Goal: Task Accomplishment & Management: Manage account settings

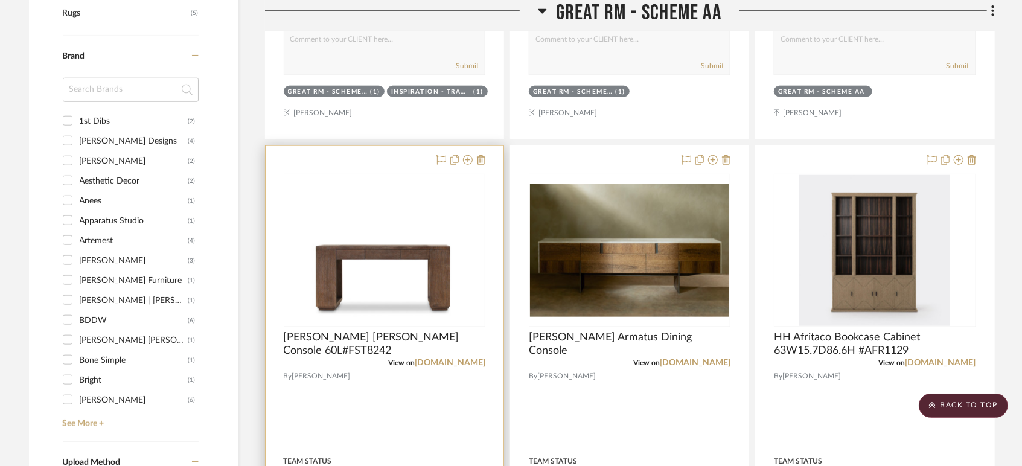
scroll to position [500, 0]
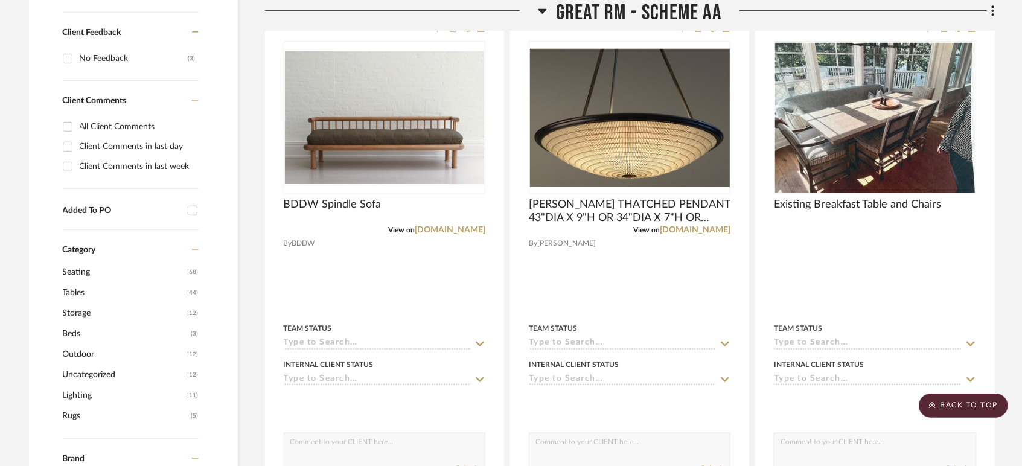
click at [618, 9] on span "Great Rm - Scheme AA" at bounding box center [638, 13] width 165 height 26
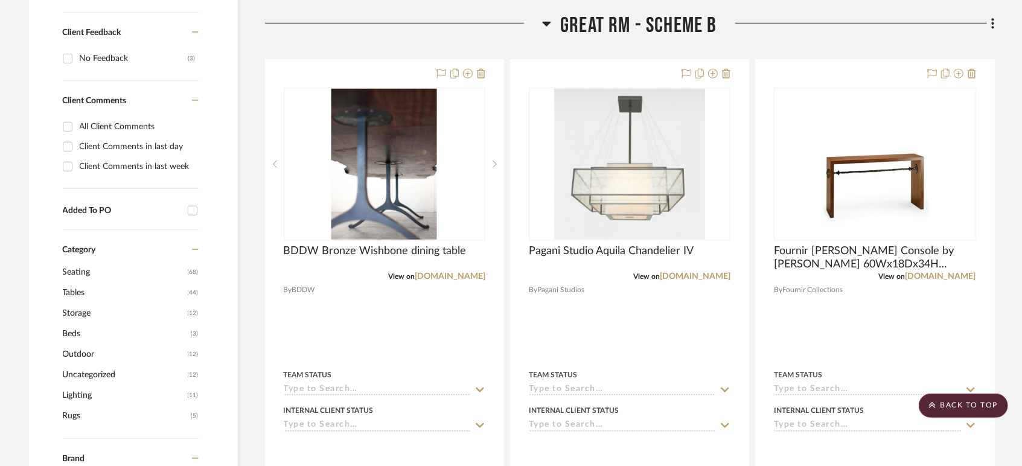
click at [628, 29] on span "Great Rm - Scheme B" at bounding box center [638, 26] width 157 height 26
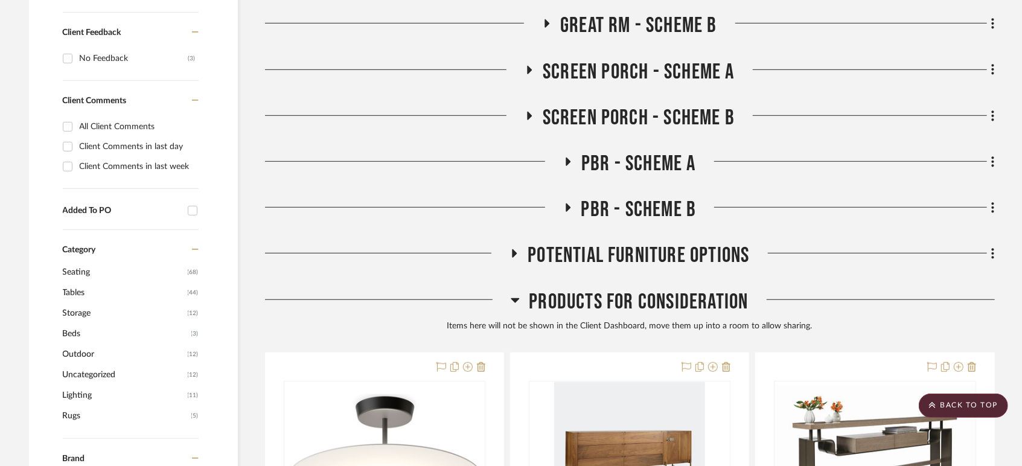
click at [623, 63] on span "Screen Porch - Scheme A" at bounding box center [639, 72] width 192 height 26
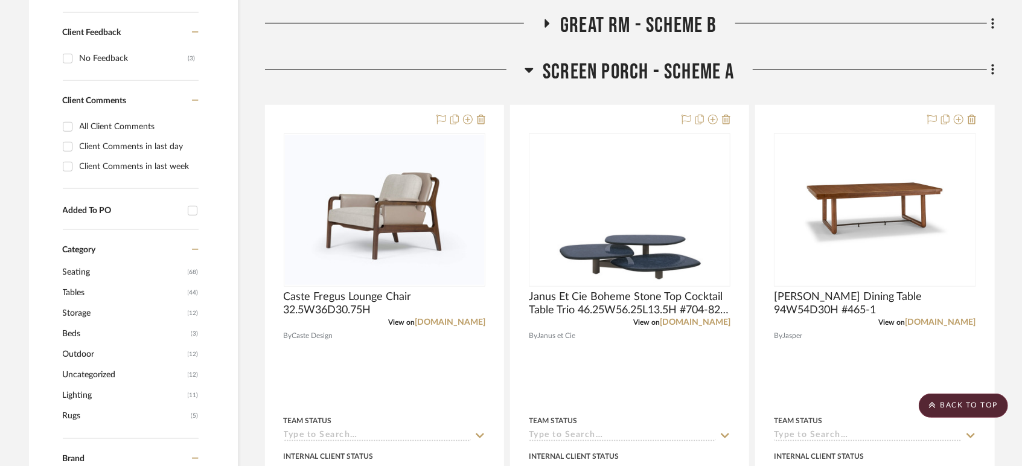
click at [585, 62] on span "Screen Porch - Scheme A" at bounding box center [639, 72] width 192 height 26
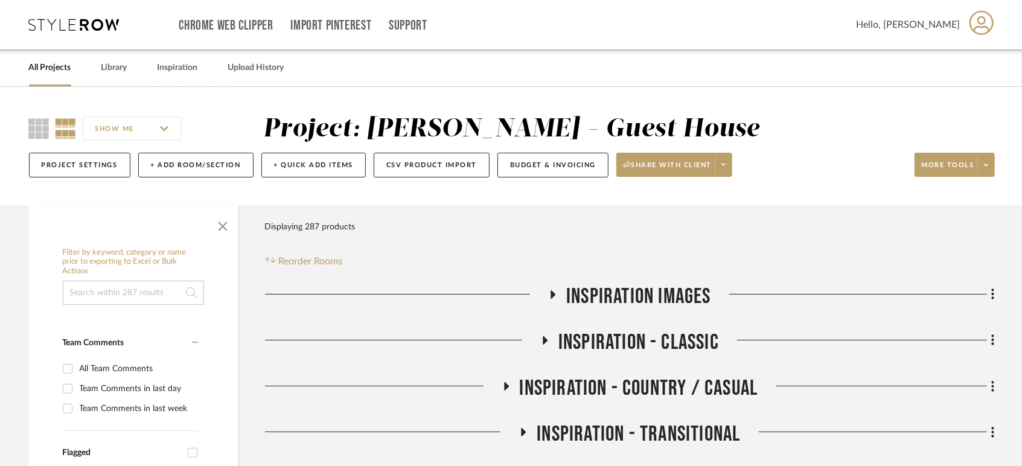
scroll to position [134, 0]
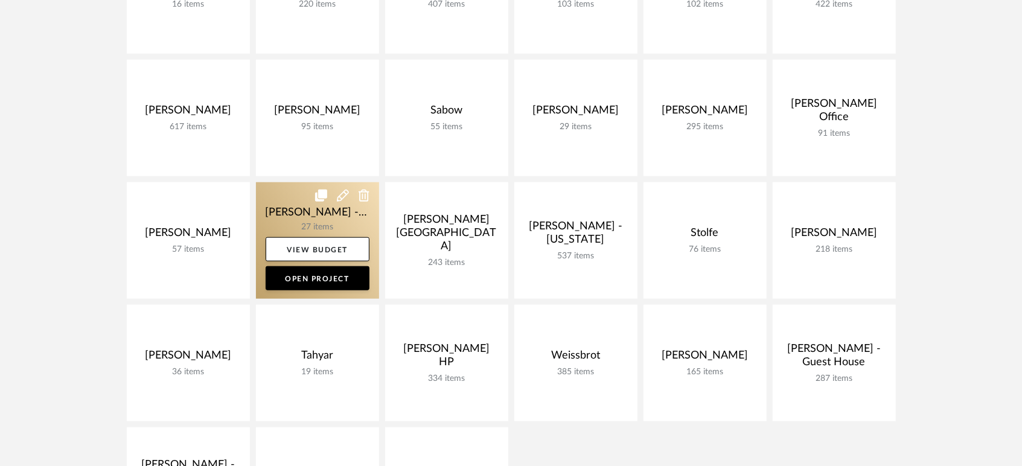
scroll to position [808, 0]
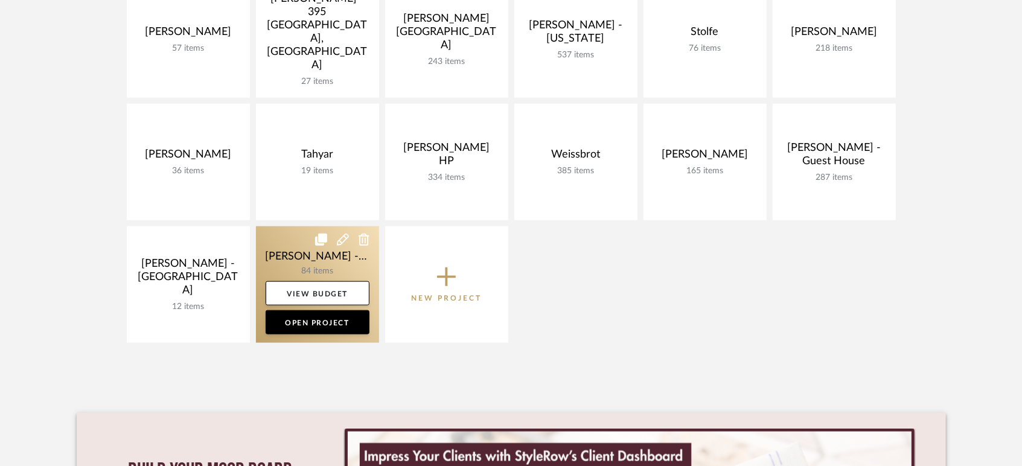
click at [295, 253] on link at bounding box center [317, 284] width 123 height 116
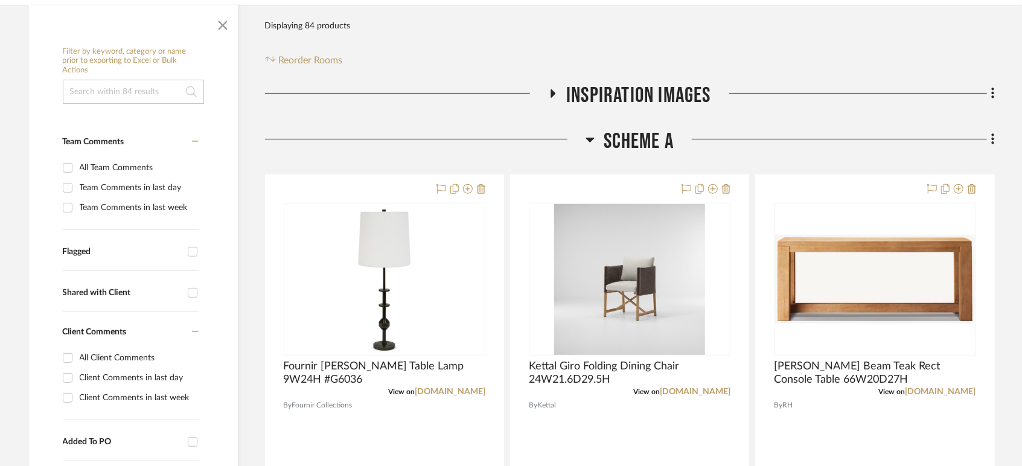
scroll to position [268, 0]
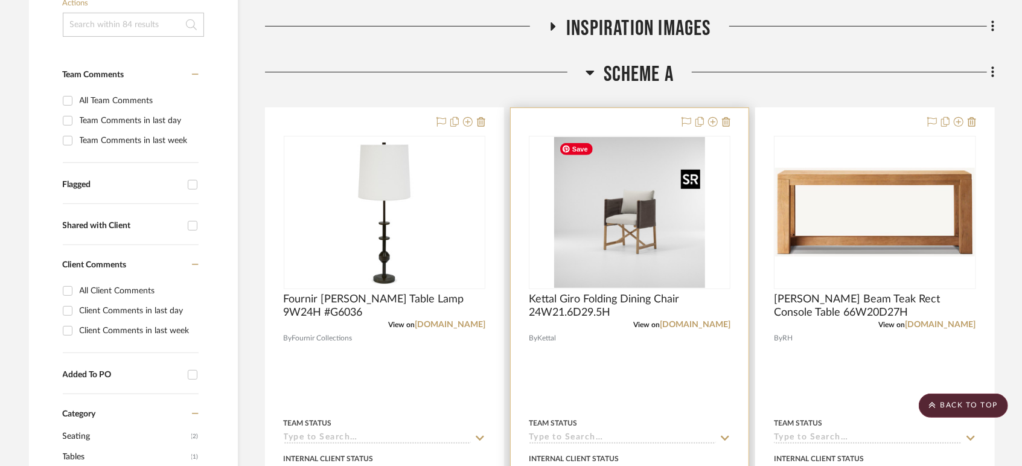
click at [0, 0] on img at bounding box center [0, 0] width 0 height 0
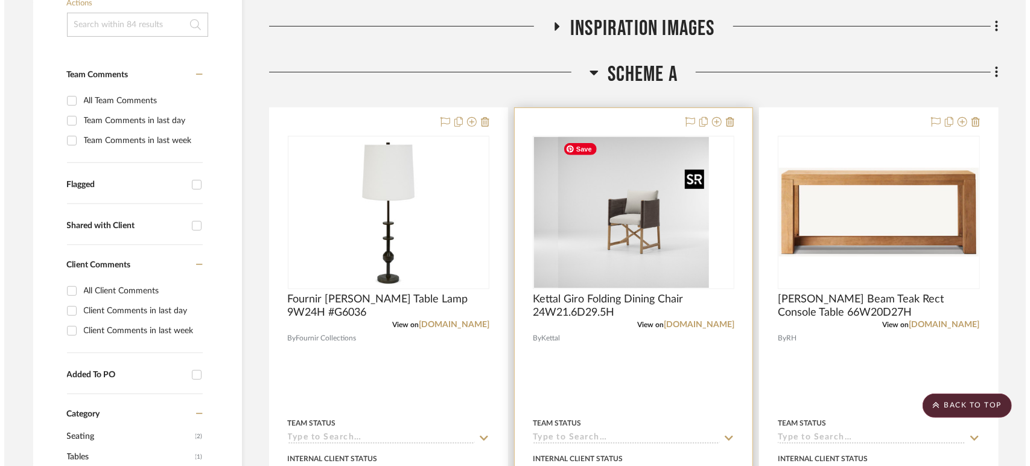
scroll to position [0, 0]
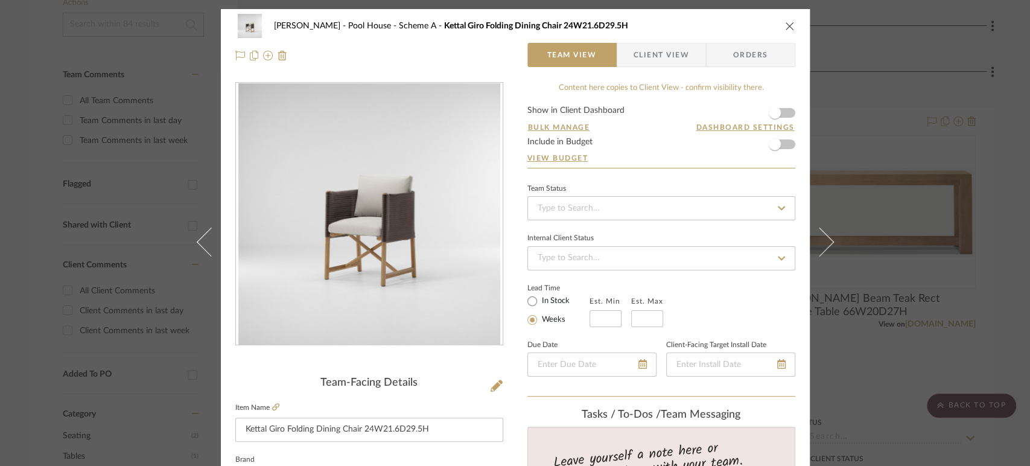
click at [785, 21] on button "close" at bounding box center [790, 26] width 11 height 11
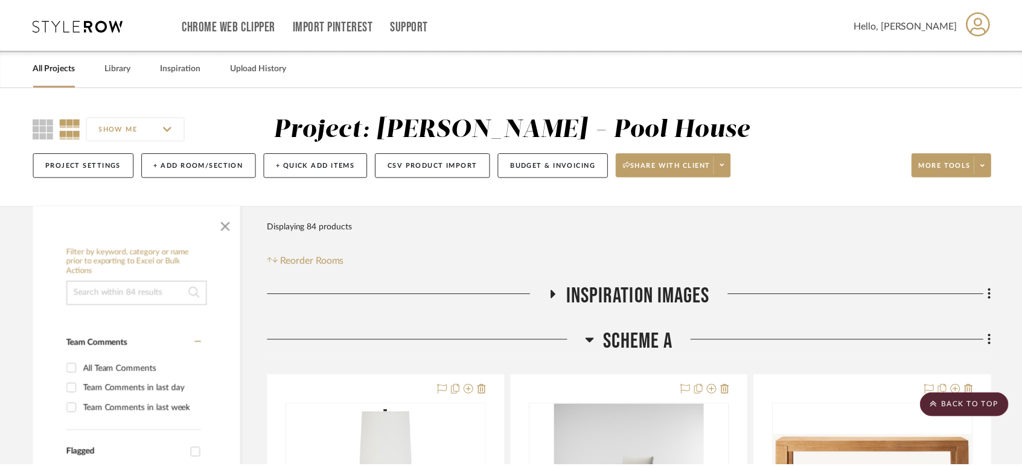
scroll to position [268, 0]
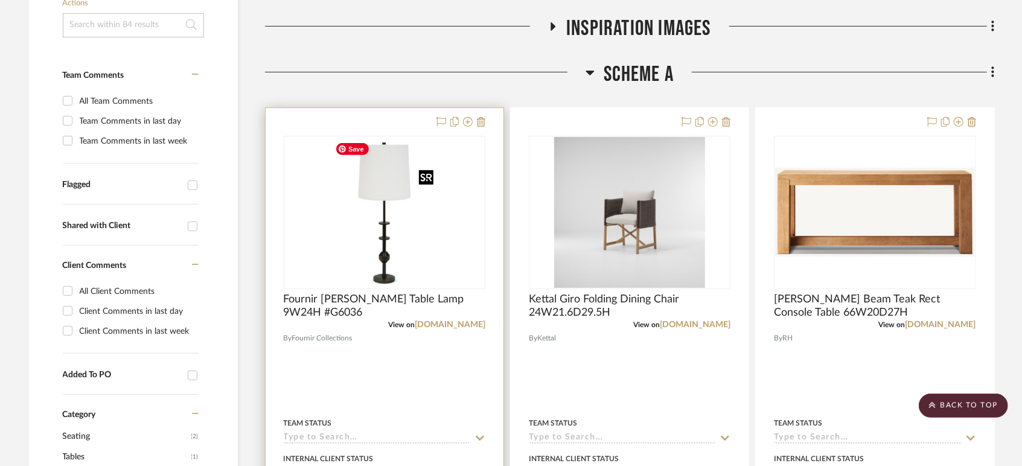
click at [0, 0] on img at bounding box center [0, 0] width 0 height 0
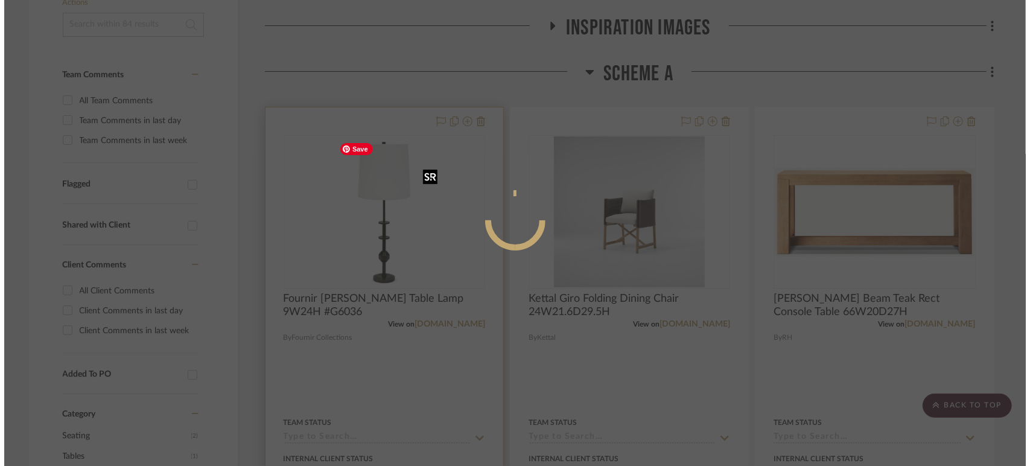
scroll to position [0, 0]
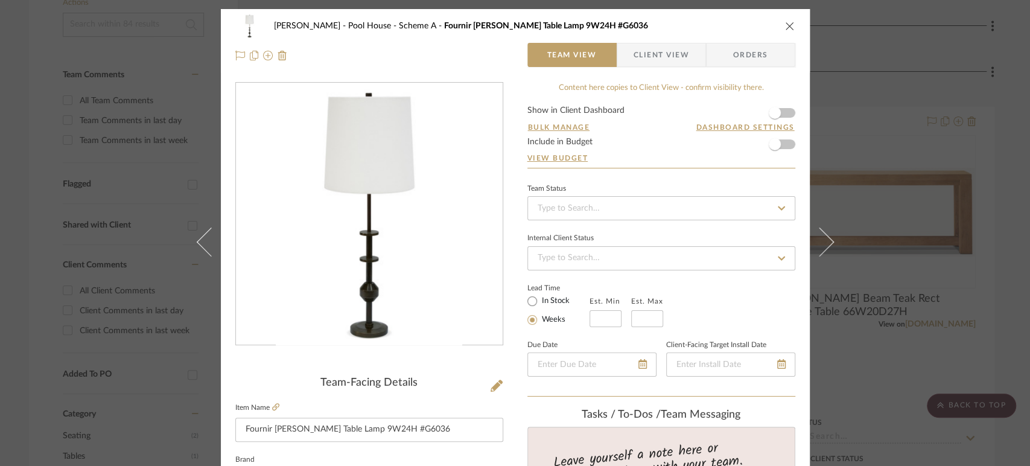
click at [792, 26] on div "[PERSON_NAME] - Pool House Scheme A Fournir [PERSON_NAME] Table Lamp 9W24H #G60…" at bounding box center [515, 40] width 589 height 63
click at [787, 23] on icon "close" at bounding box center [790, 26] width 10 height 10
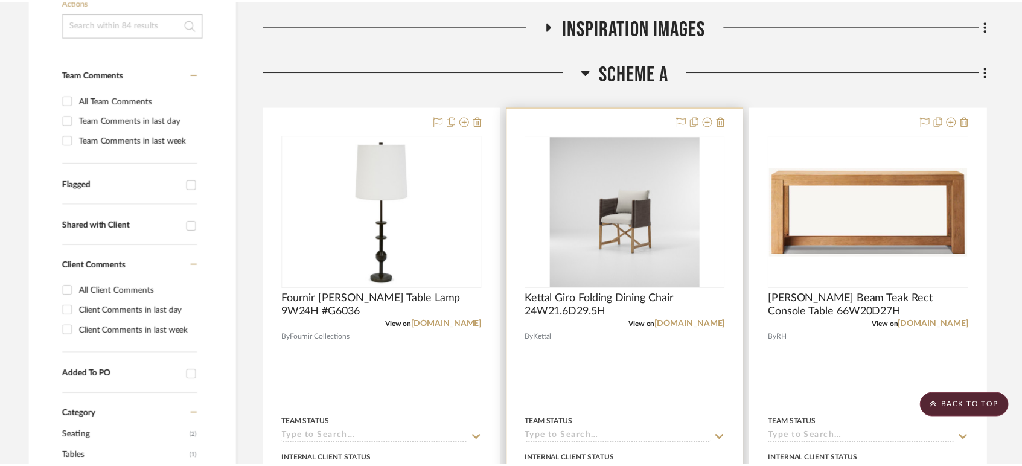
scroll to position [268, 0]
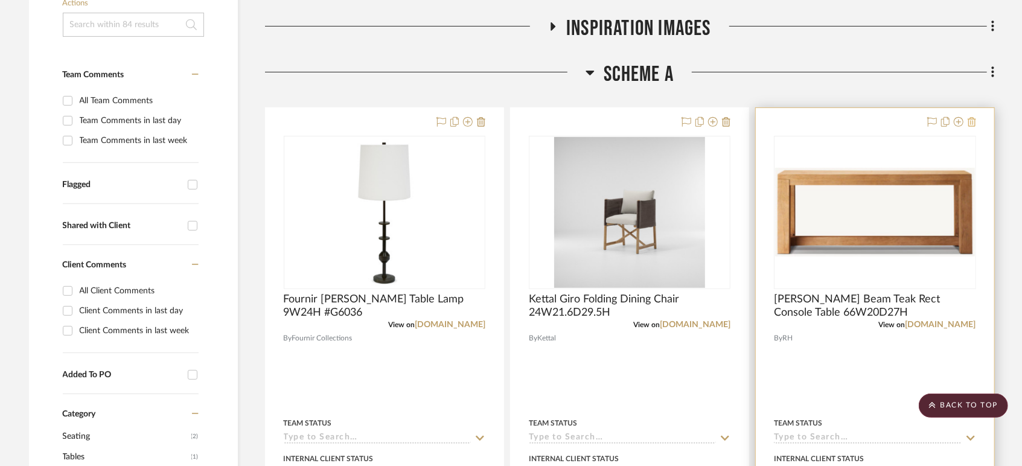
click at [974, 123] on icon at bounding box center [972, 122] width 8 height 10
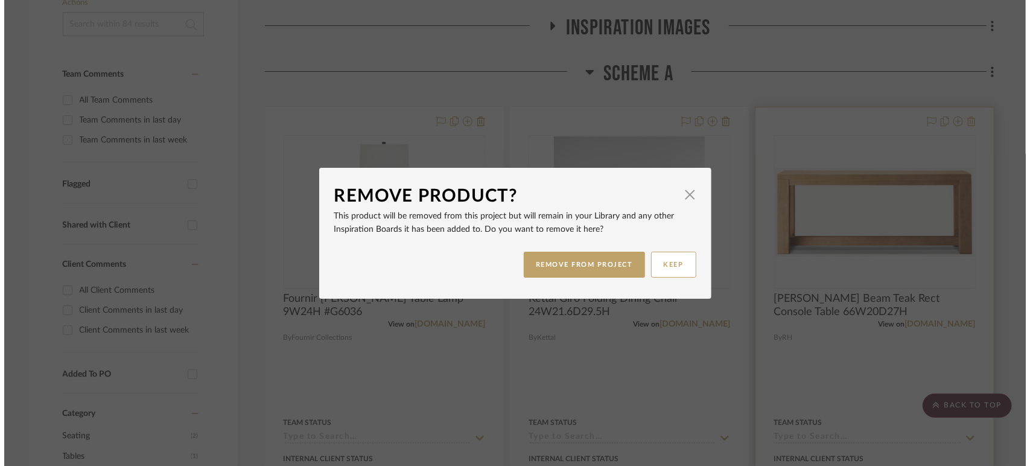
scroll to position [0, 0]
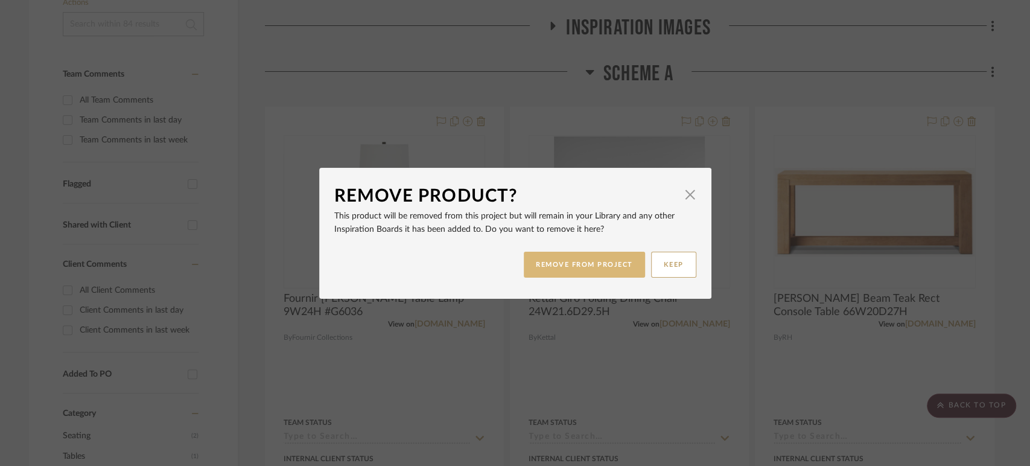
click at [549, 258] on button "REMOVE FROM PROJECT" at bounding box center [584, 265] width 121 height 26
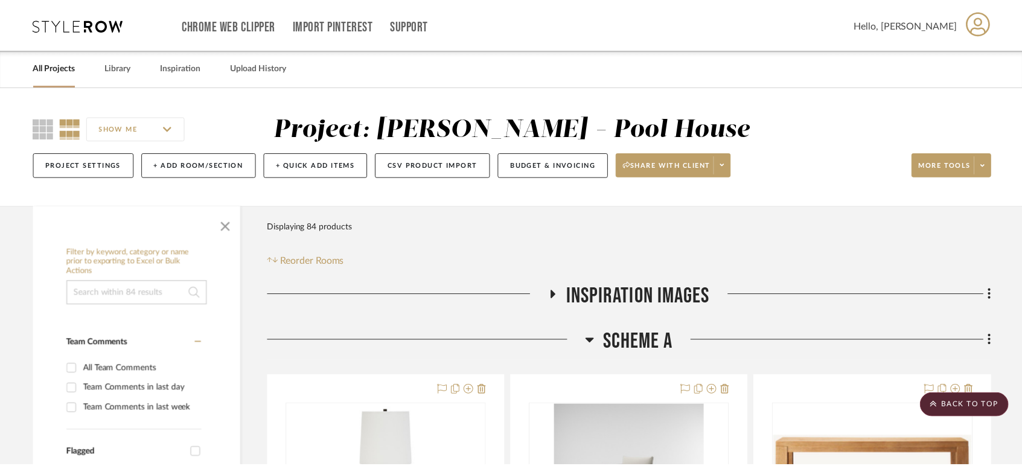
scroll to position [268, 0]
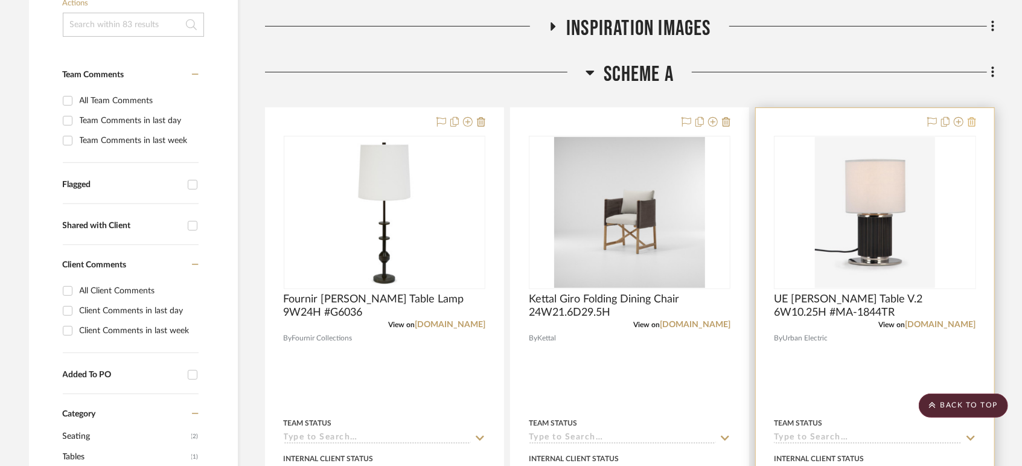
click at [971, 121] on icon at bounding box center [972, 122] width 8 height 10
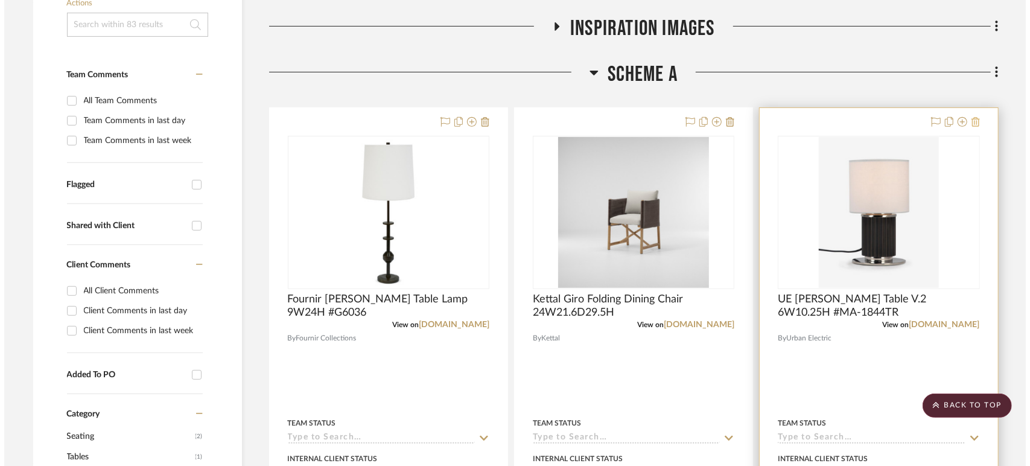
scroll to position [0, 0]
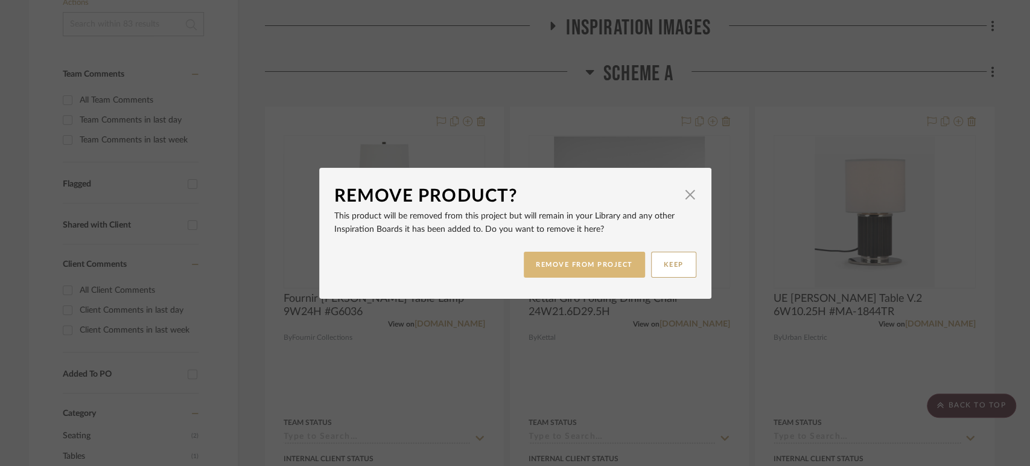
click at [534, 264] on button "REMOVE FROM PROJECT" at bounding box center [584, 265] width 121 height 26
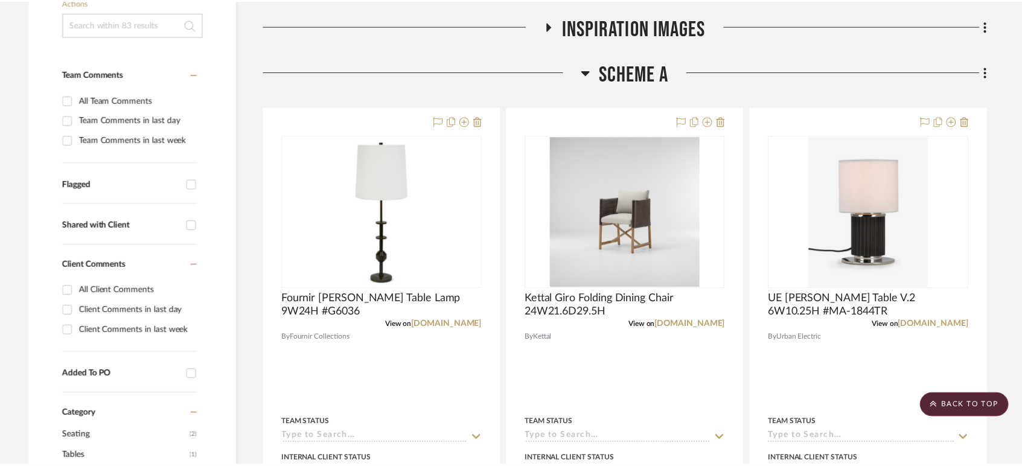
scroll to position [268, 0]
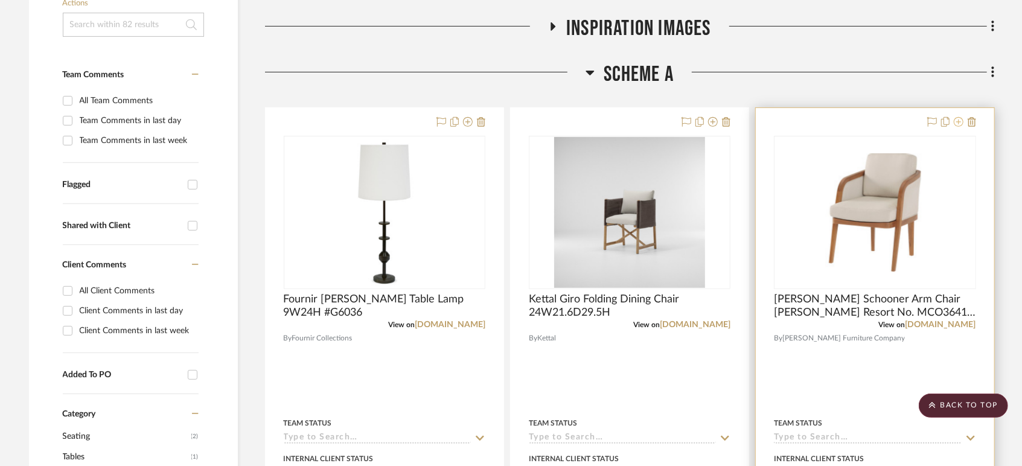
click at [958, 122] on icon at bounding box center [959, 122] width 10 height 10
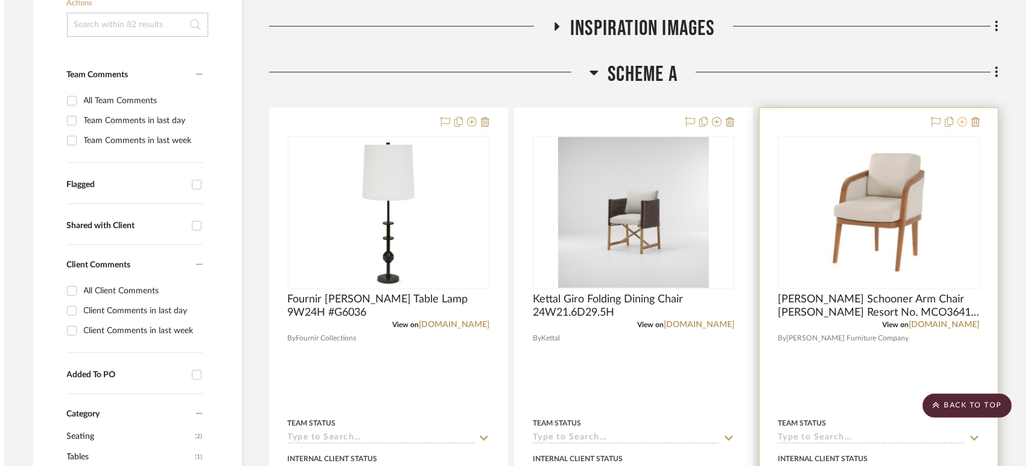
scroll to position [0, 0]
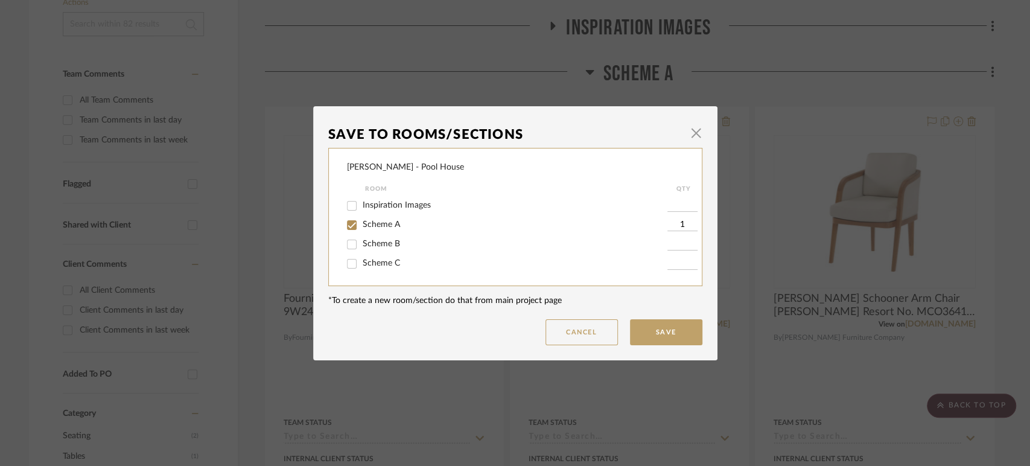
click at [352, 220] on input "Scheme A" at bounding box center [351, 224] width 19 height 19
checkbox input "false"
click at [677, 331] on button "Save" at bounding box center [666, 332] width 72 height 26
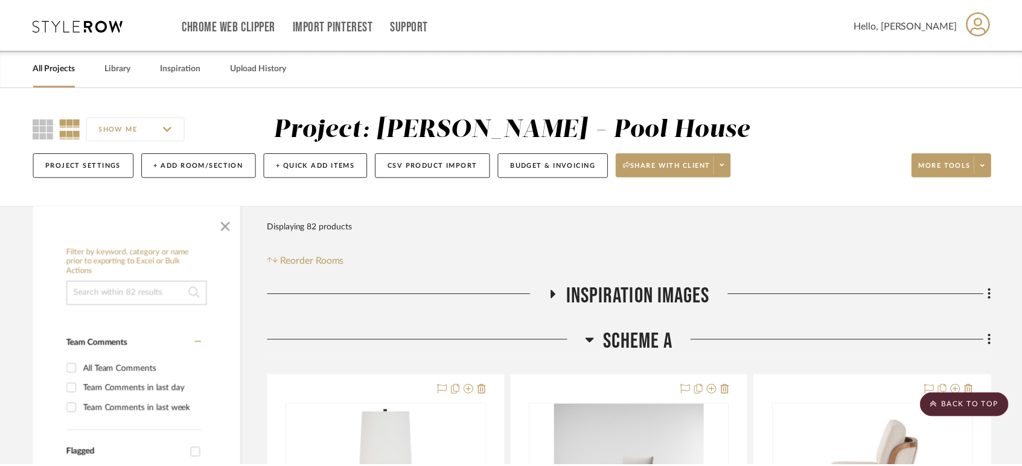
scroll to position [268, 0]
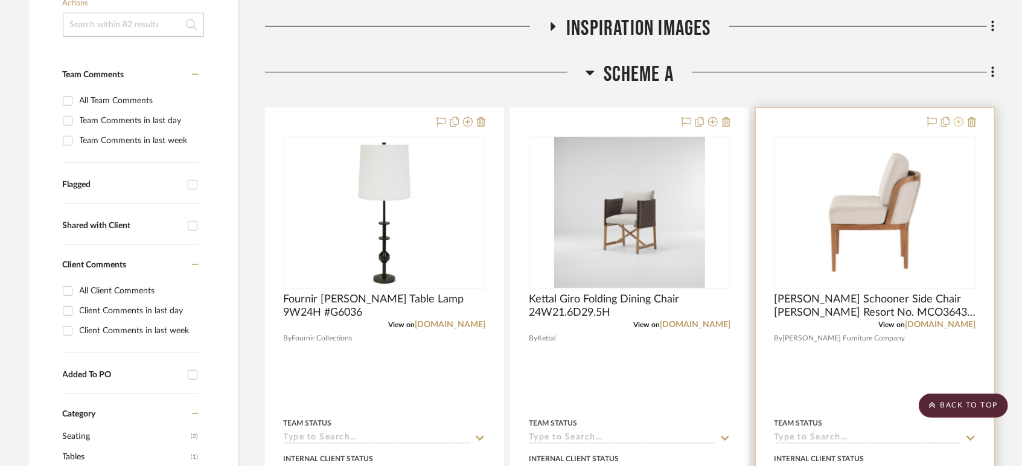
click at [960, 126] on fa-icon at bounding box center [959, 123] width 10 height 10
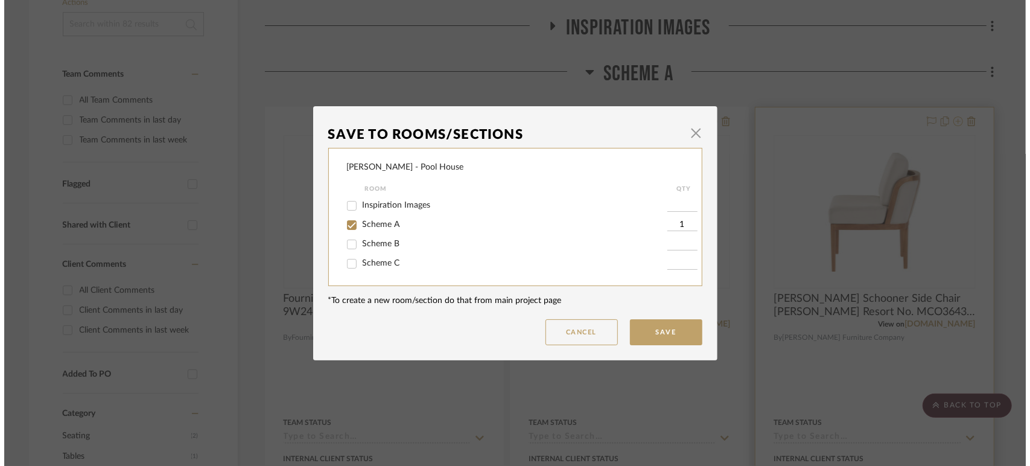
scroll to position [0, 0]
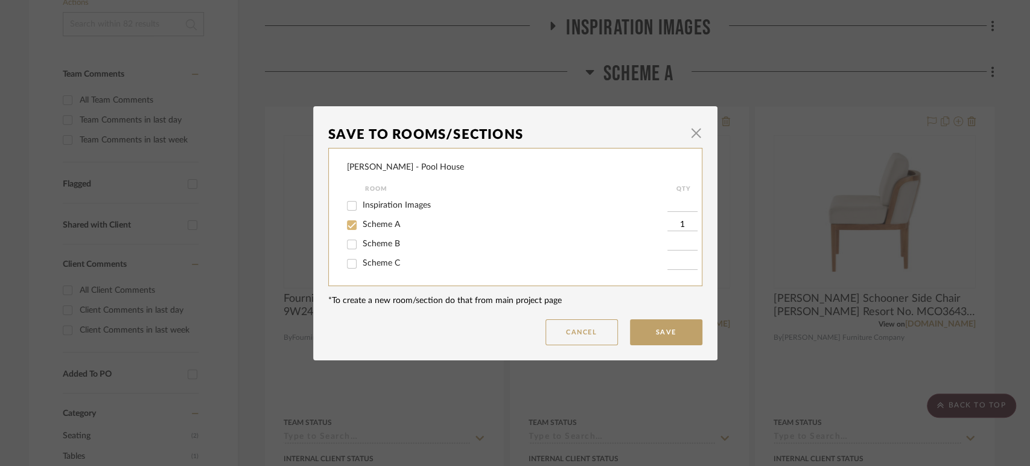
click at [357, 220] on div at bounding box center [352, 224] width 21 height 19
click at [348, 222] on input "Scheme A" at bounding box center [351, 224] width 19 height 19
checkbox input "false"
click at [659, 333] on button "Save" at bounding box center [666, 332] width 72 height 26
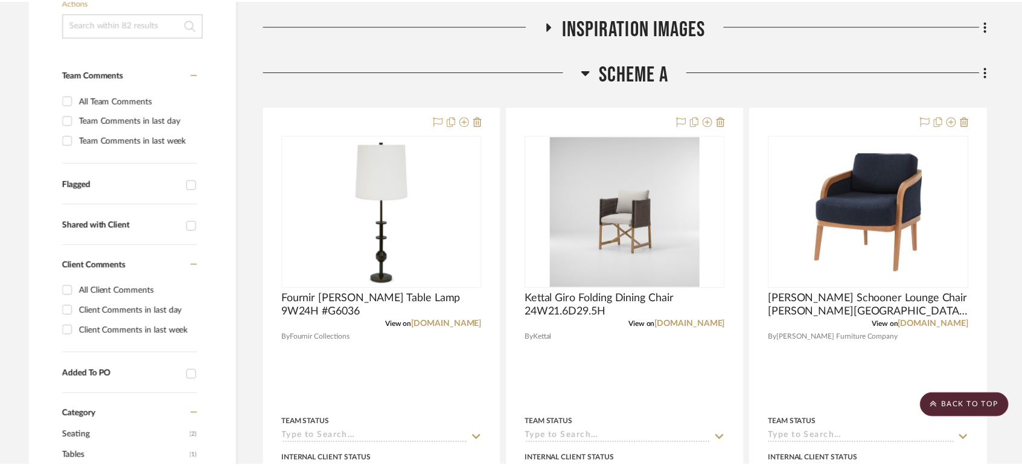
scroll to position [268, 0]
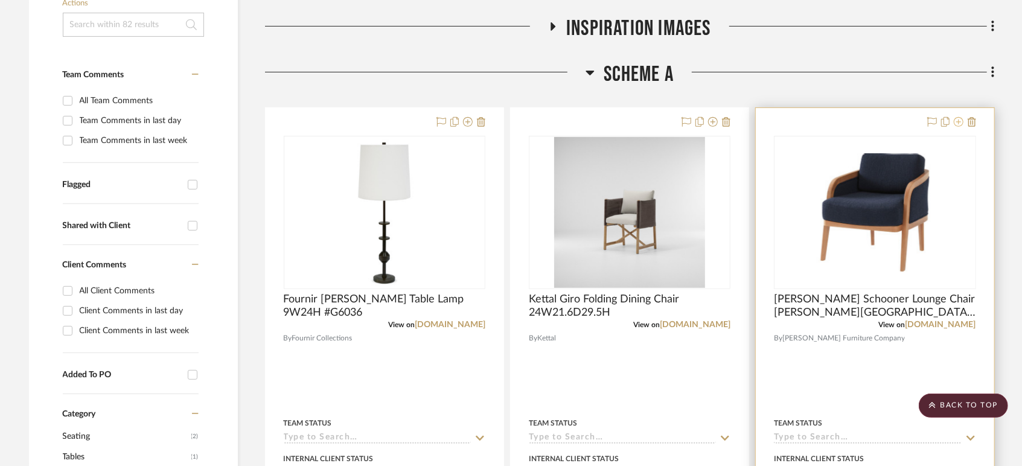
click at [956, 120] on icon at bounding box center [959, 122] width 10 height 10
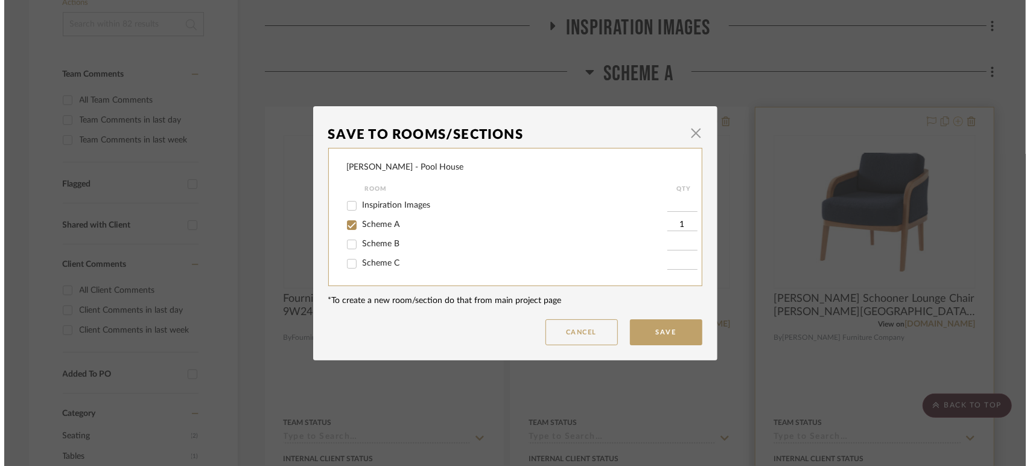
scroll to position [0, 0]
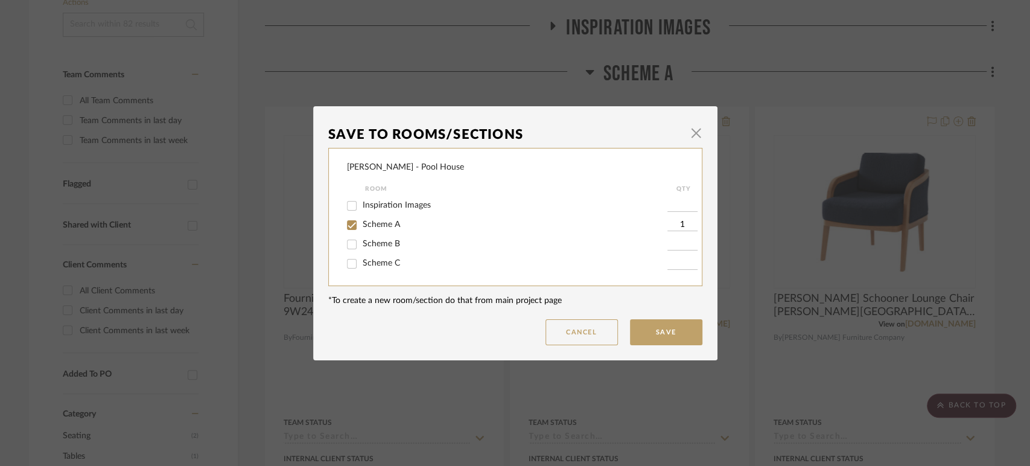
click at [373, 220] on span "Scheme A" at bounding box center [381, 224] width 37 height 8
click at [362, 220] on input "Scheme A" at bounding box center [351, 224] width 19 height 19
checkbox input "false"
click at [678, 336] on button "Save" at bounding box center [666, 332] width 72 height 26
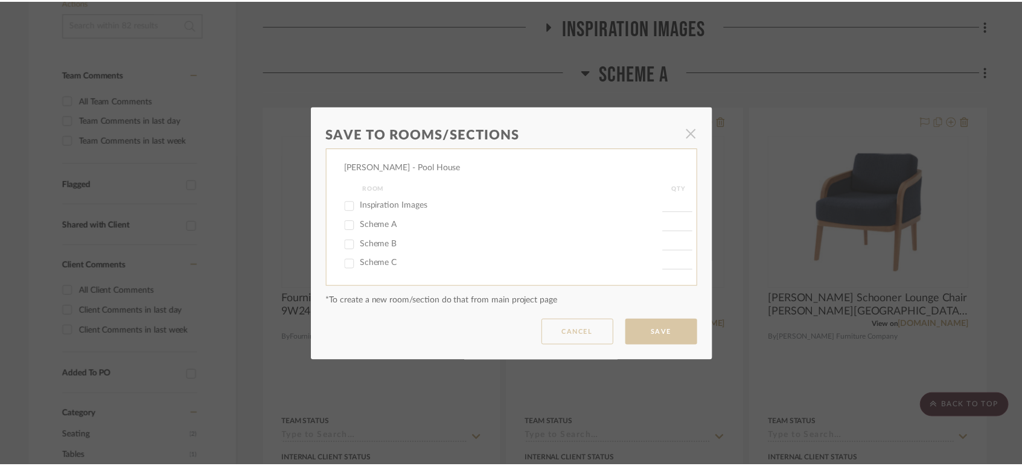
scroll to position [268, 0]
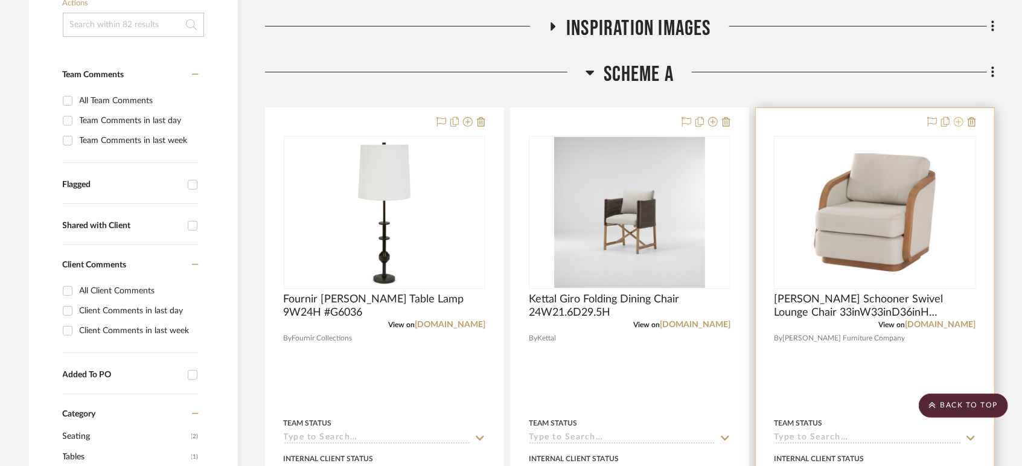
click at [956, 117] on icon at bounding box center [959, 122] width 10 height 10
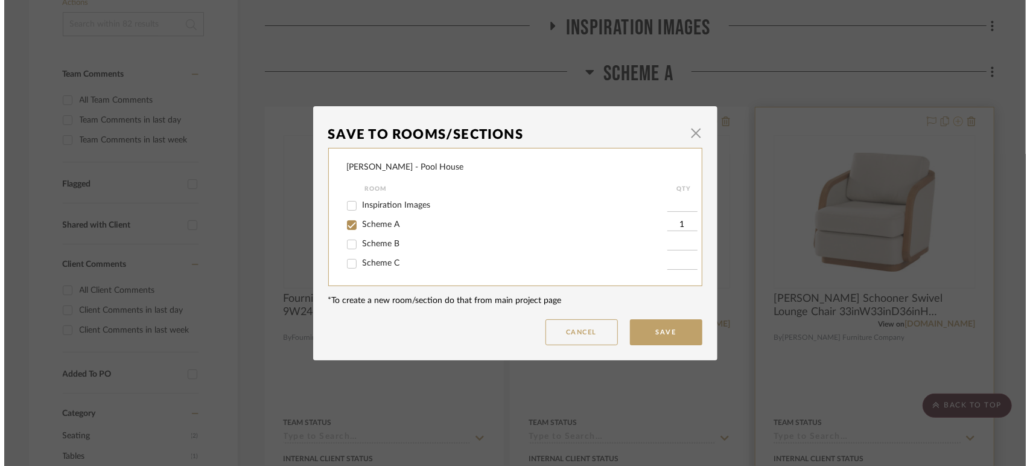
scroll to position [0, 0]
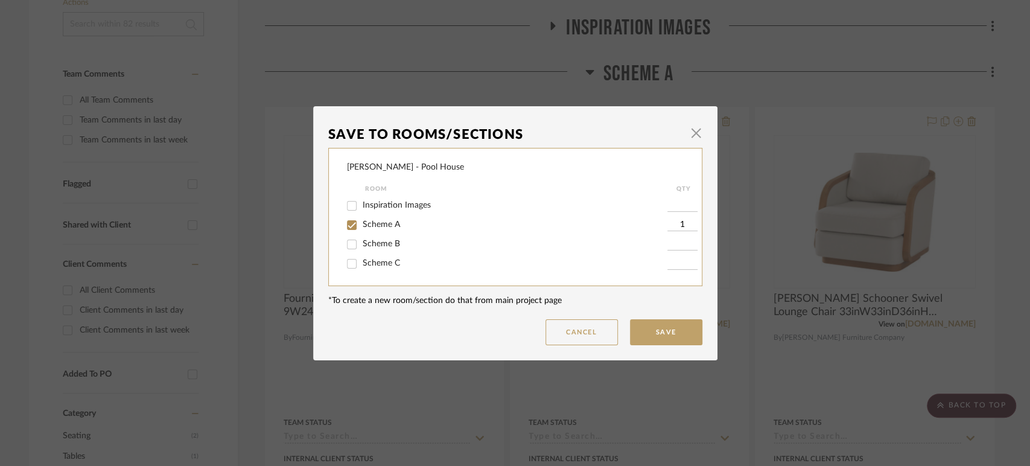
click at [375, 222] on span "Scheme A" at bounding box center [381, 224] width 37 height 8
click at [362, 222] on input "Scheme A" at bounding box center [351, 224] width 19 height 19
checkbox input "false"
click at [654, 332] on button "Save" at bounding box center [666, 332] width 72 height 26
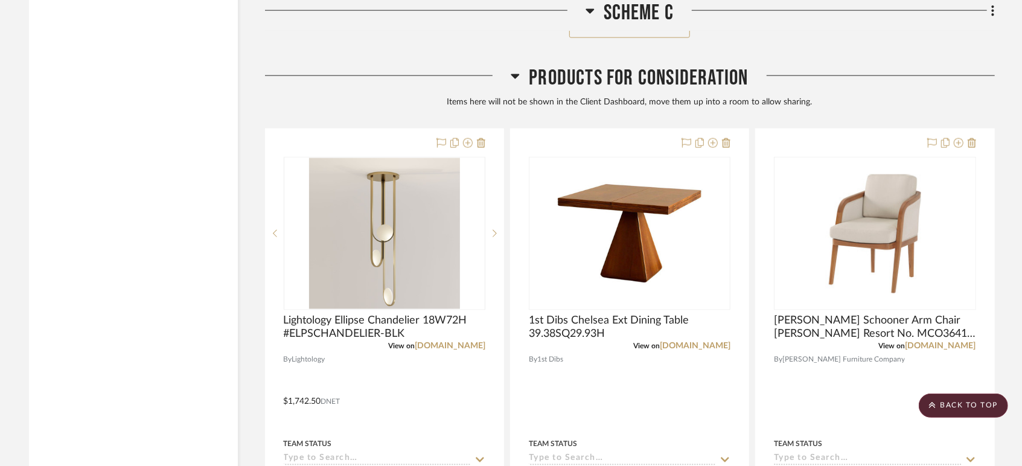
scroll to position [4292, 0]
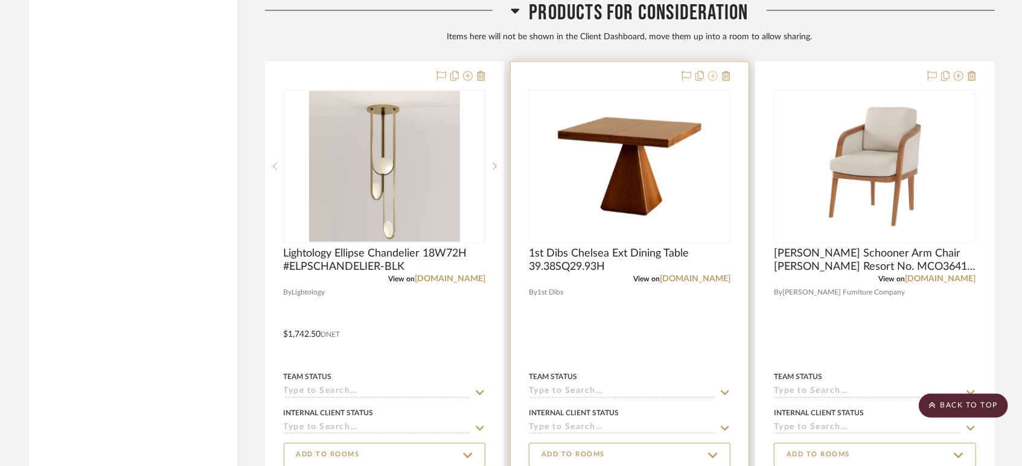
click at [715, 75] on icon at bounding box center [713, 76] width 10 height 10
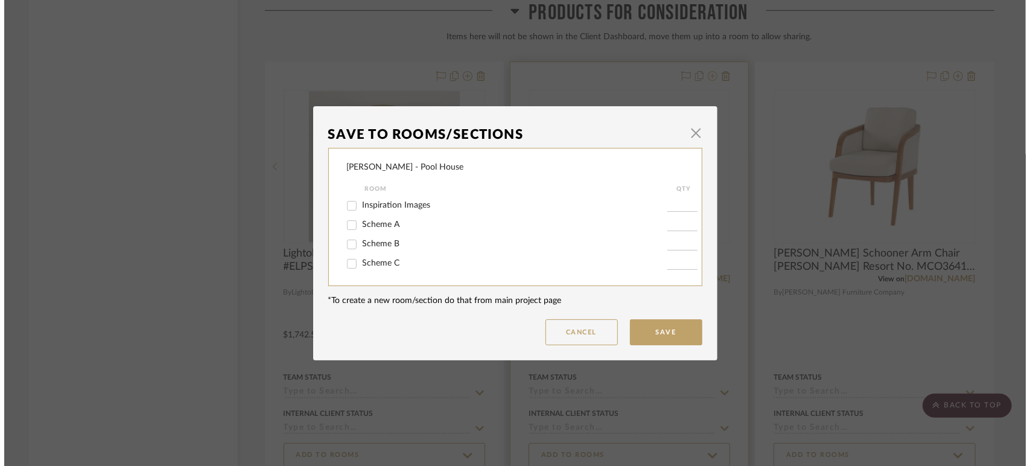
scroll to position [0, 0]
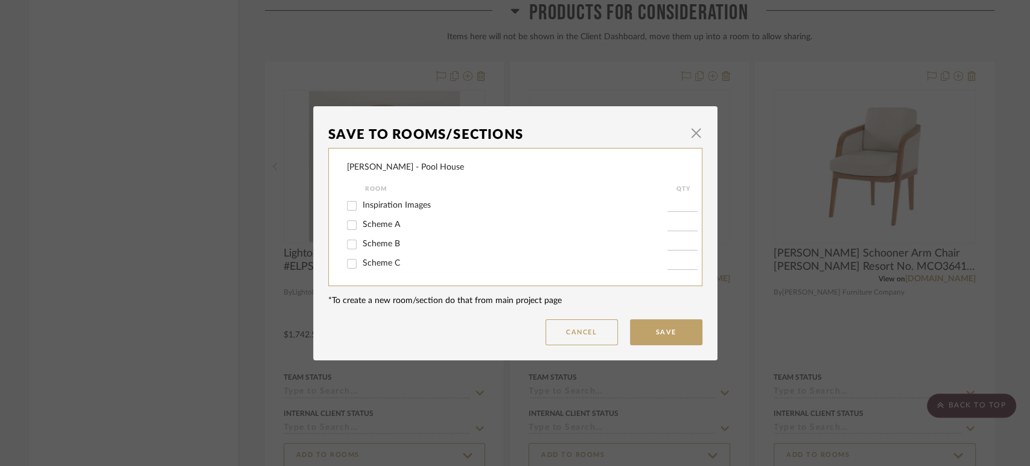
click at [381, 228] on span "Scheme A" at bounding box center [381, 224] width 37 height 8
click at [362, 228] on input "Scheme A" at bounding box center [351, 224] width 19 height 19
checkbox input "true"
type input "1"
click at [657, 327] on button "Save" at bounding box center [666, 332] width 72 height 26
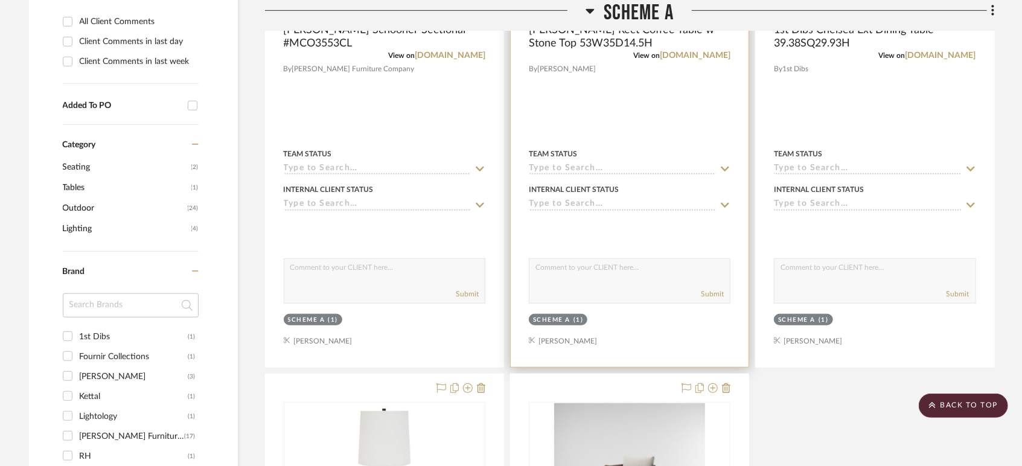
scroll to position [739, 0]
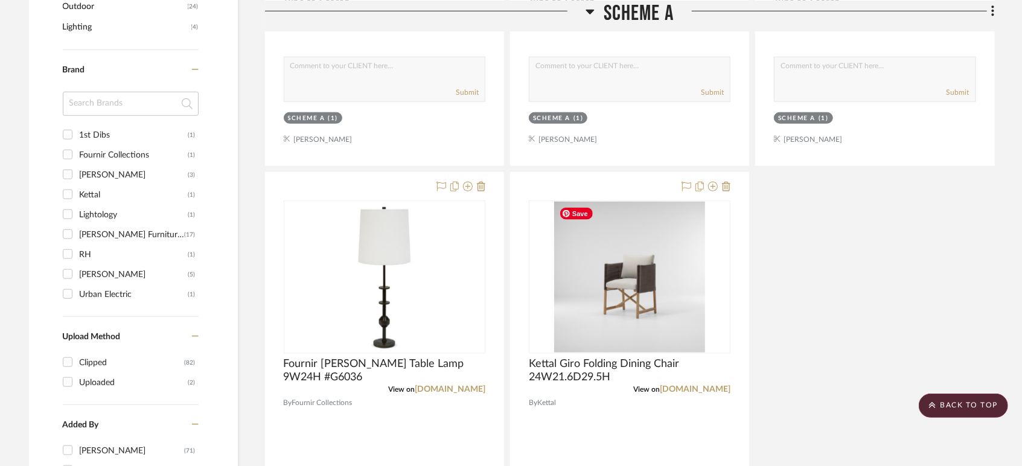
click at [974, 305] on div "[PERSON_NAME] Schooner Sectional #MCO3553CL View on [DOMAIN_NAME] By [PERSON_NA…" at bounding box center [630, 169] width 730 height 1065
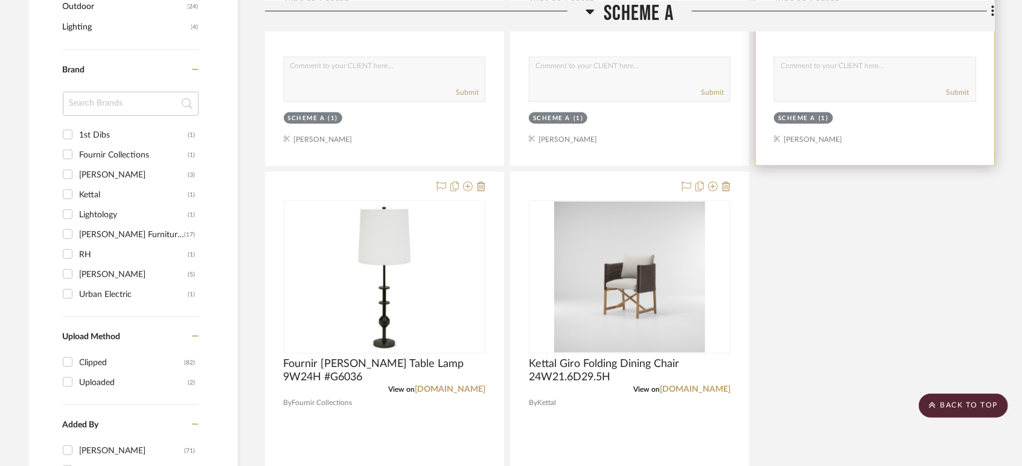
scroll to position [0, 0]
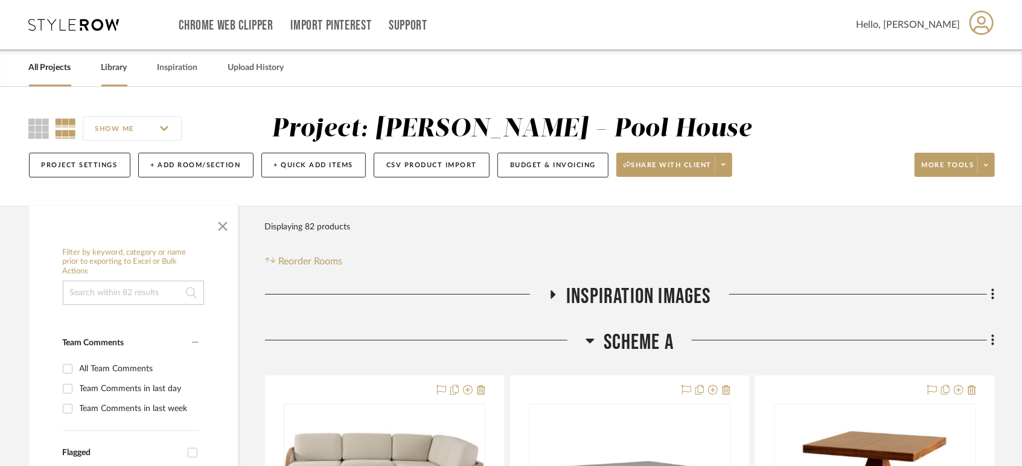
click at [107, 67] on link "Library" at bounding box center [114, 68] width 26 height 16
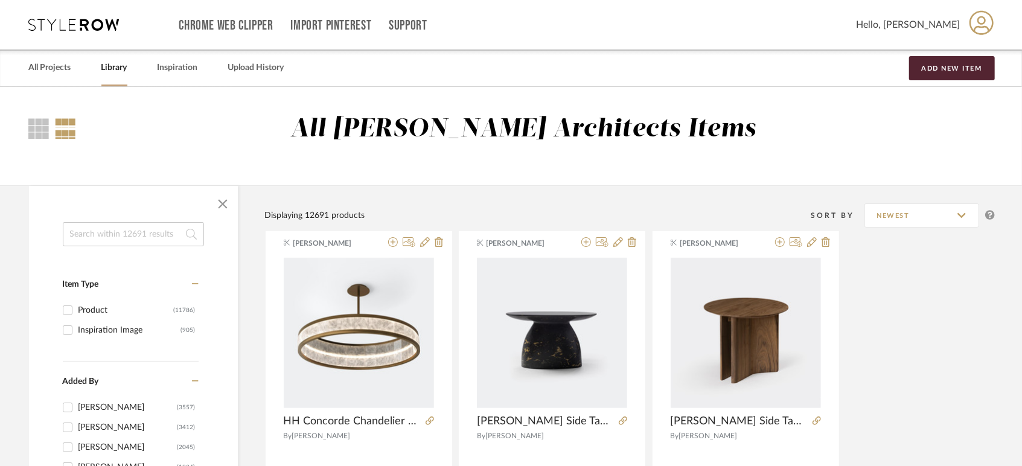
click at [106, 235] on input at bounding box center [133, 234] width 141 height 24
type input "fournir"
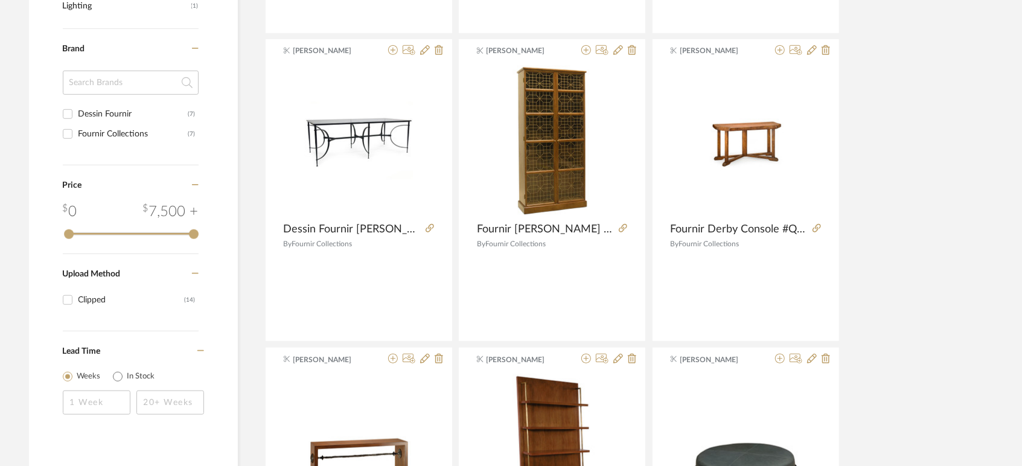
scroll to position [738, 0]
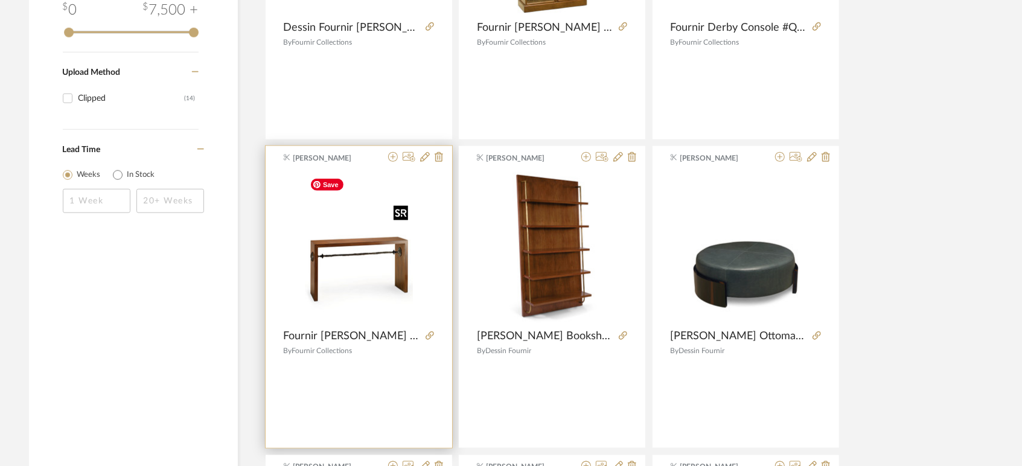
click at [0, 0] on img at bounding box center [0, 0] width 0 height 0
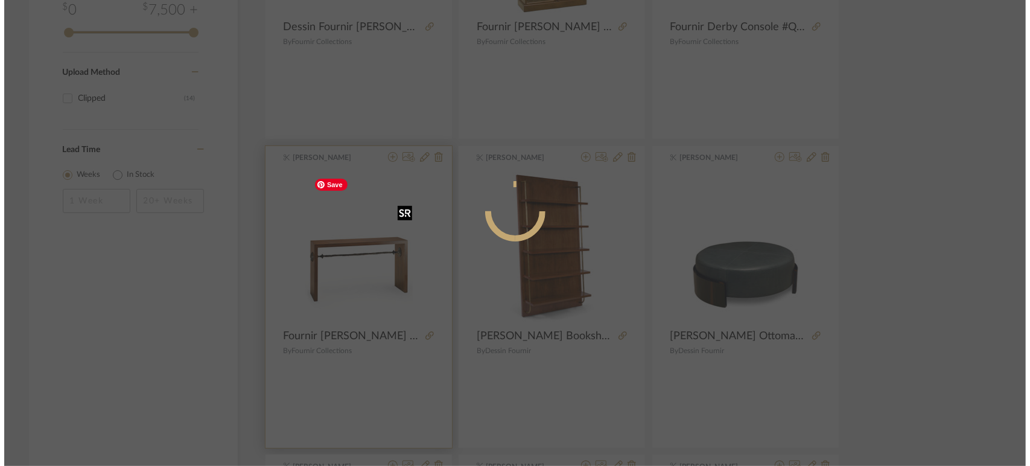
scroll to position [0, 0]
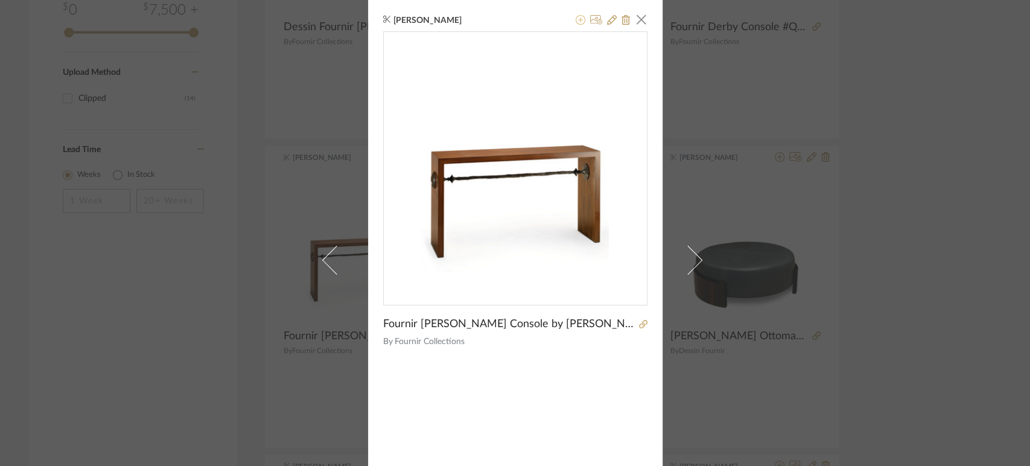
click at [576, 21] on icon at bounding box center [581, 20] width 10 height 10
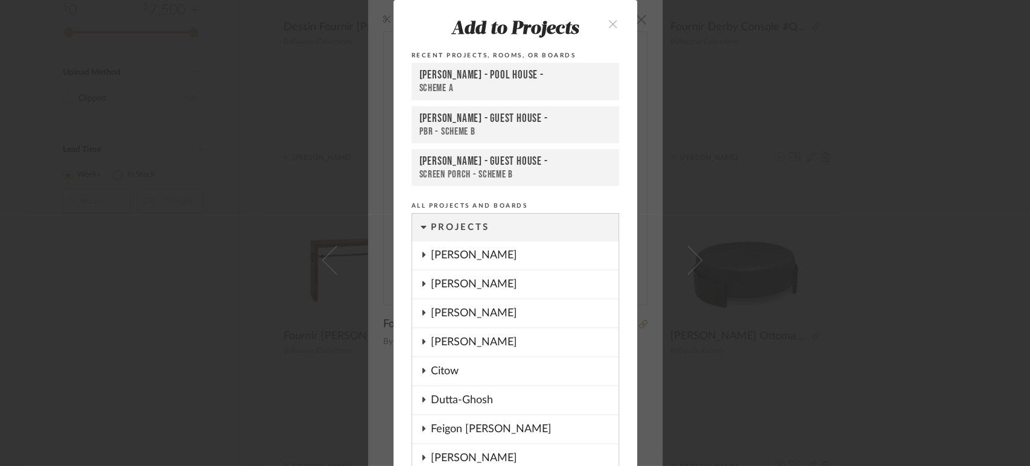
scroll to position [78, 0]
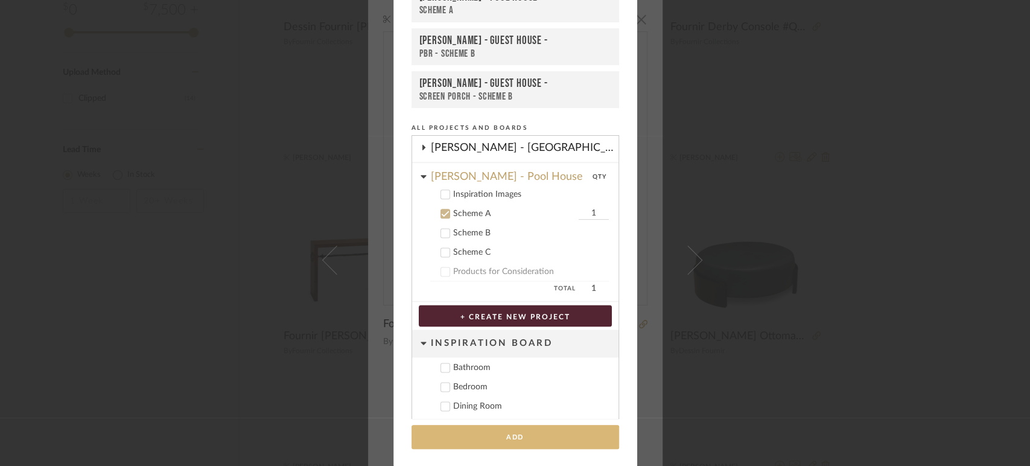
click at [484, 432] on button "Add" at bounding box center [516, 437] width 208 height 25
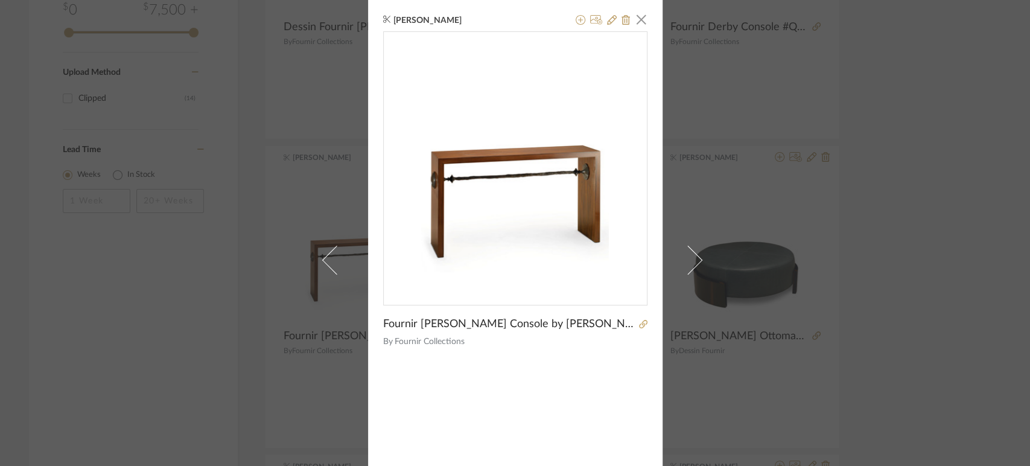
drag, startPoint x: 637, startPoint y: 22, endPoint x: 608, endPoint y: 62, distance: 49.3
click at [637, 22] on span "button" at bounding box center [642, 19] width 24 height 24
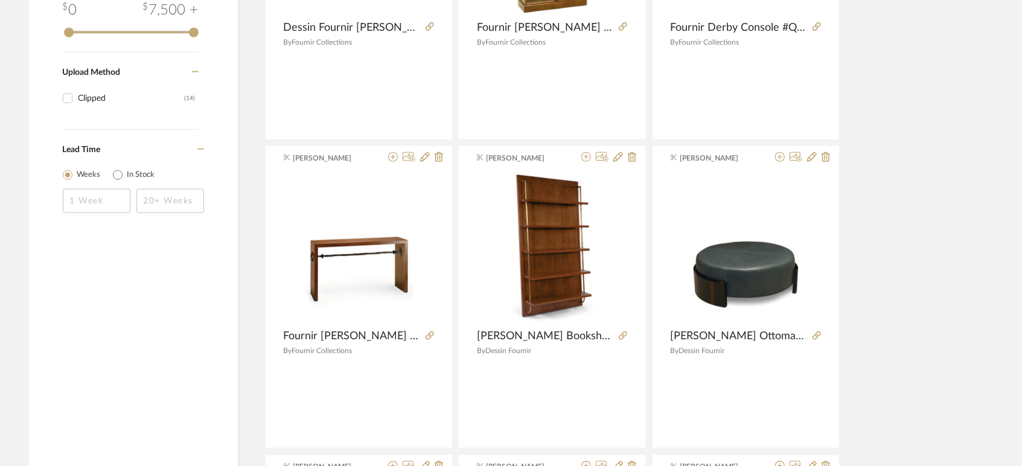
scroll to position [0, 0]
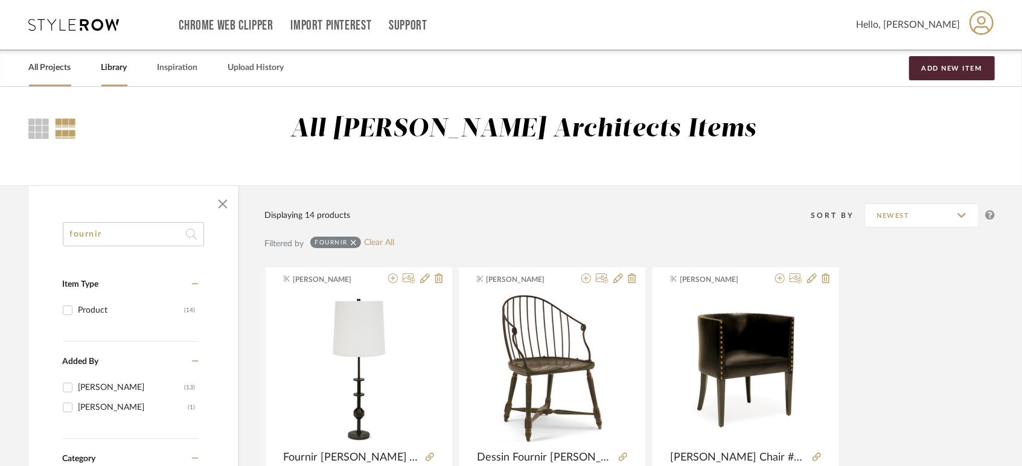
click at [43, 71] on link "All Projects" at bounding box center [50, 68] width 42 height 16
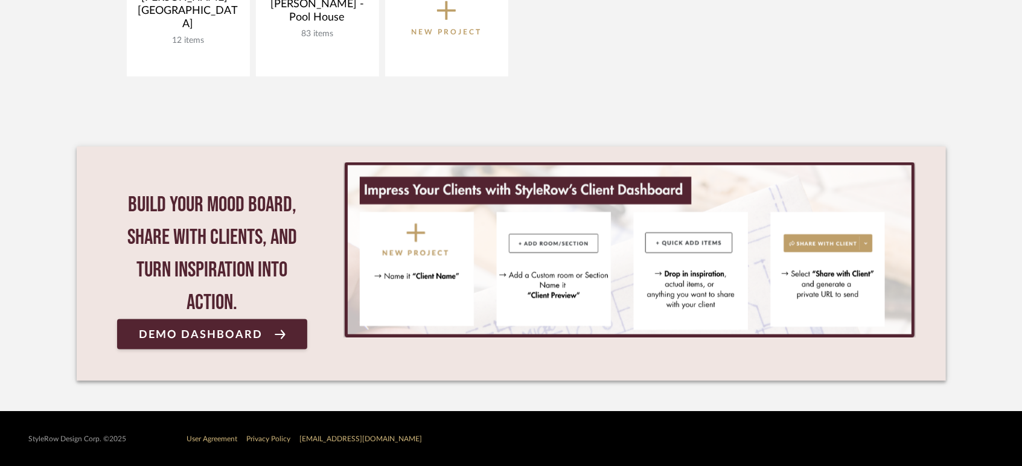
scroll to position [873, 0]
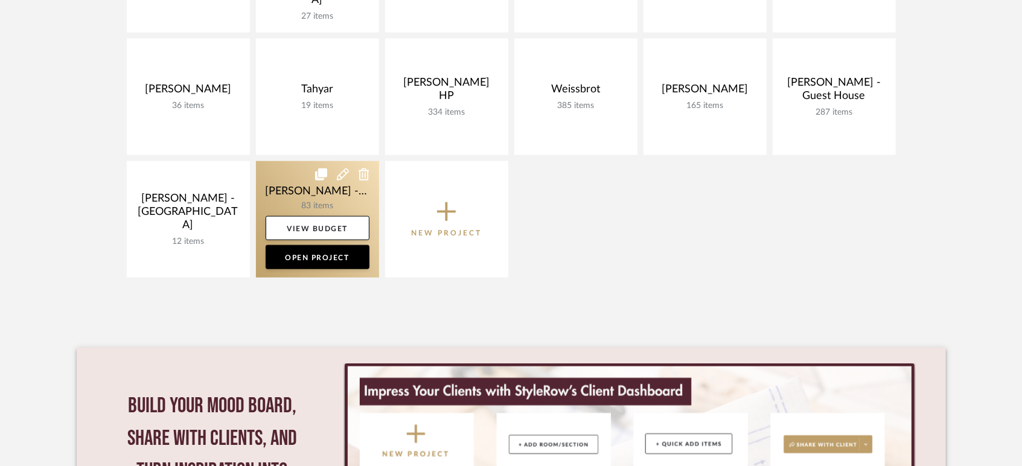
click at [290, 184] on link at bounding box center [317, 219] width 123 height 116
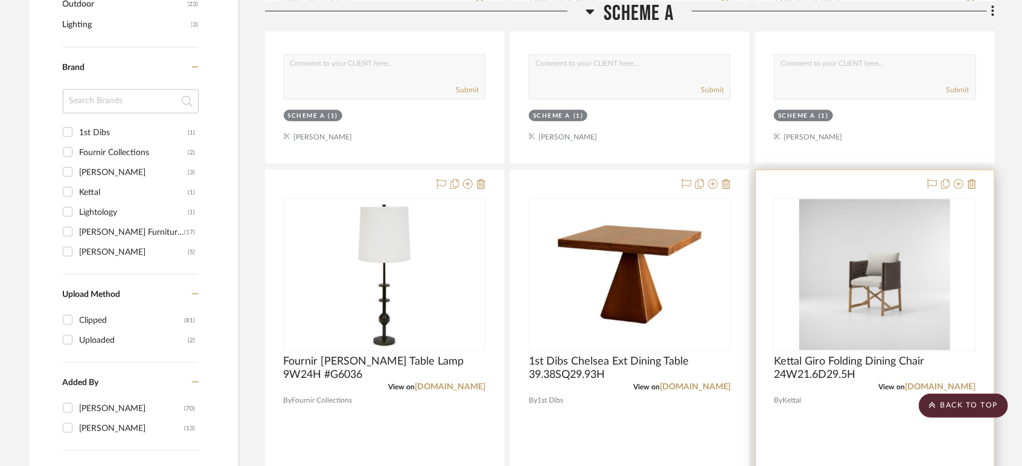
scroll to position [875, 0]
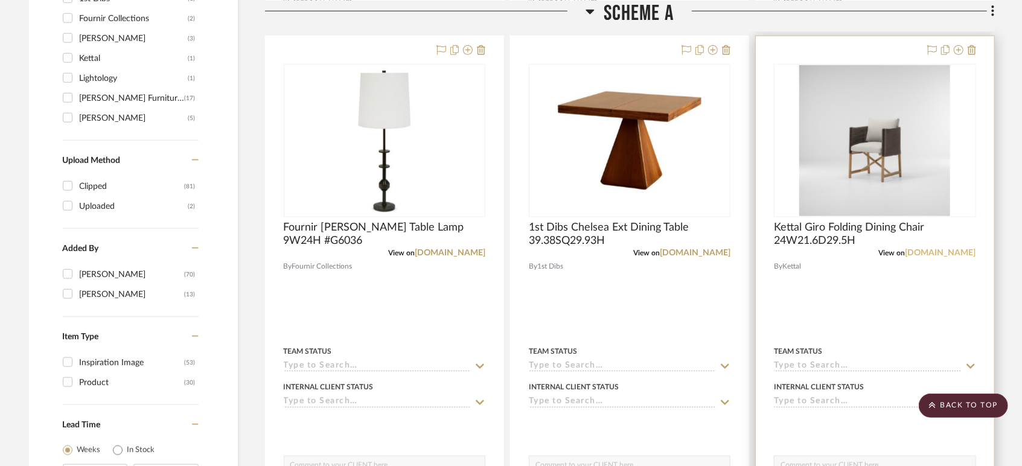
click at [955, 255] on link "[DOMAIN_NAME]" at bounding box center [940, 253] width 71 height 8
